Goal: Communication & Community: Answer question/provide support

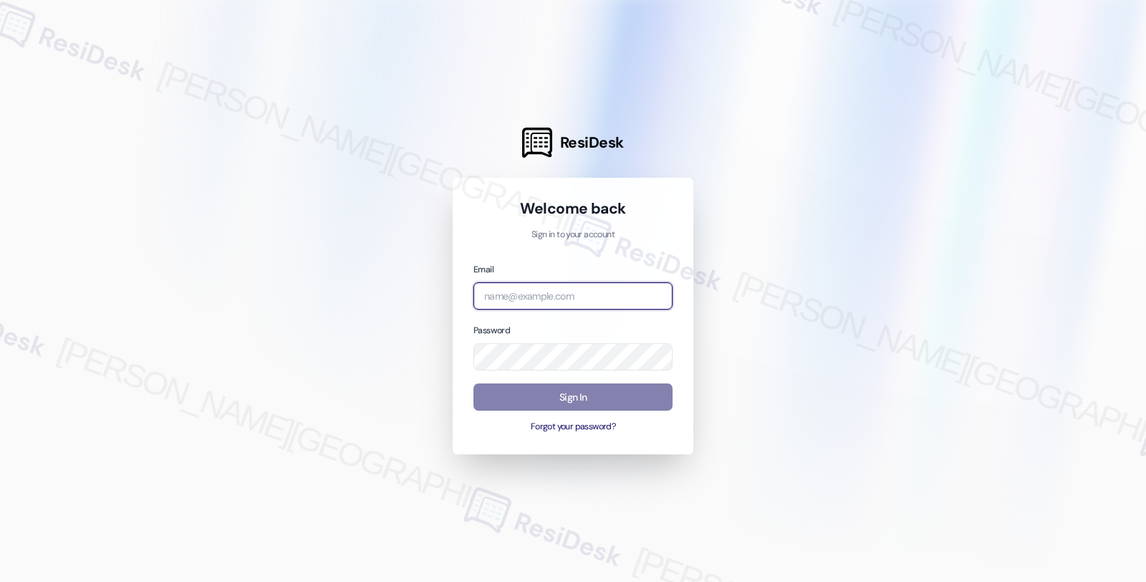
click at [574, 288] on input "email" at bounding box center [572, 296] width 199 height 28
type input "p"
click at [521, 292] on input "orio" at bounding box center [572, 296] width 199 height 28
type input "orio"
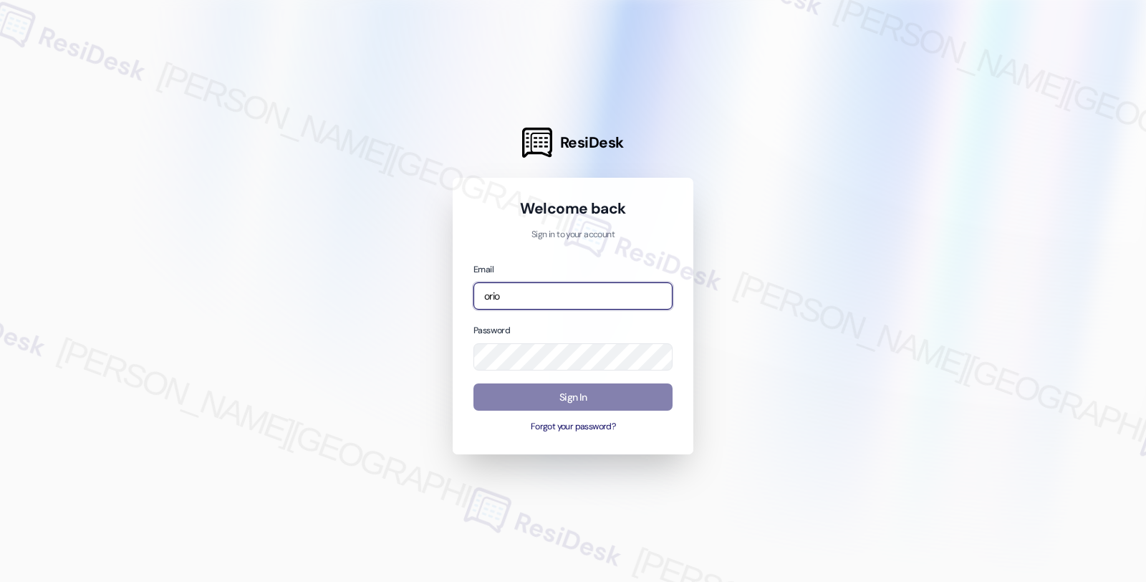
click at [553, 294] on input "orio" at bounding box center [572, 296] width 199 height 28
click at [839, 158] on div at bounding box center [573, 291] width 1146 height 582
click at [519, 290] on input "orio" at bounding box center [572, 296] width 199 height 28
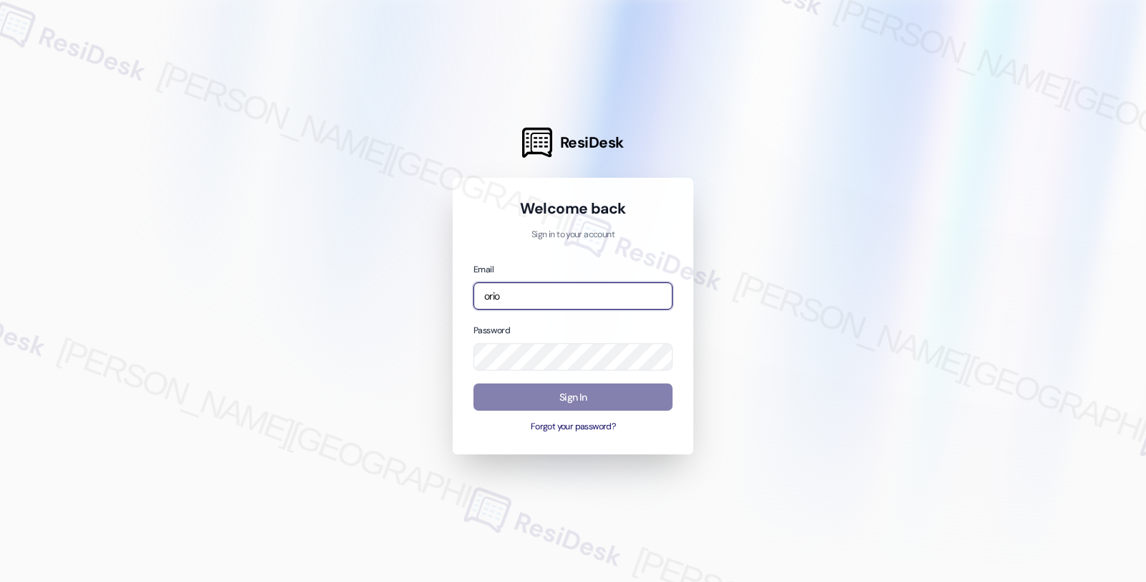
type input "automated-surveys-orion_housing-fides.[PERSON_NAME]@orion_[DOMAIN_NAME]"
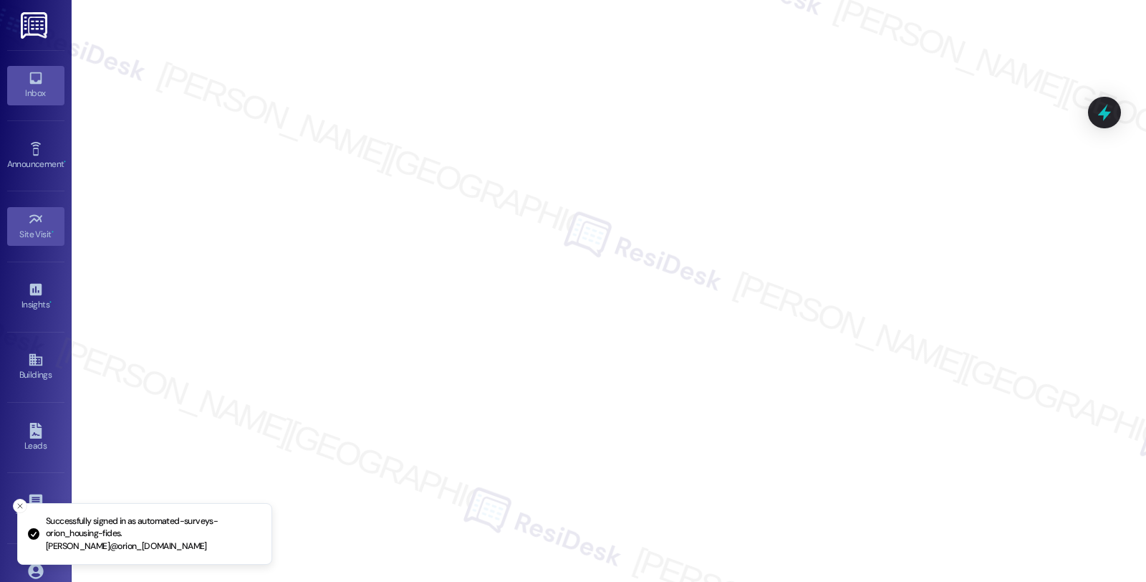
click at [34, 96] on div "Inbox" at bounding box center [36, 93] width 72 height 14
